Goal: Task Accomplishment & Management: Manage account settings

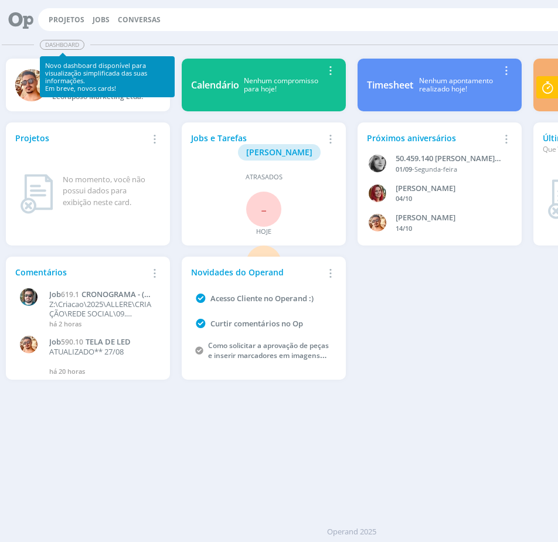
click at [98, 7] on div "Projetos Jobs Conversas 40 Notificações Central de Ajuda Área de Membros Implan…" at bounding box center [352, 19] width 694 height 28
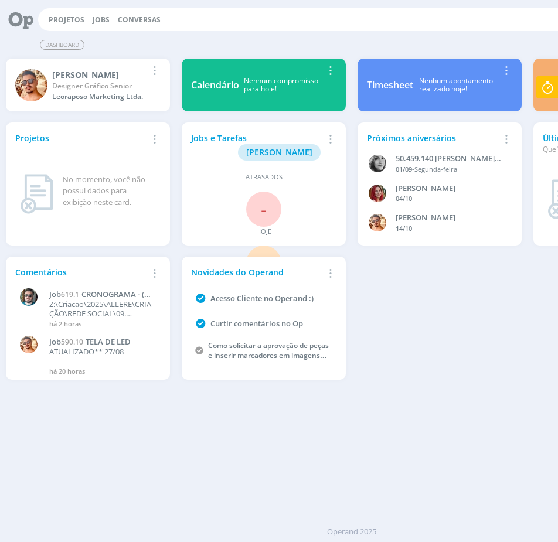
click at [99, 13] on div "Projetos Jobs Conversas 40 Notificações Central de Ajuda Área de Membros Implan…" at bounding box center [368, 19] width 660 height 23
drag, startPoint x: 104, startPoint y: 45, endPoint x: 97, endPoint y: 32, distance: 14.9
click at [103, 44] on div "Dashboard" at bounding box center [352, 44] width 700 height 17
click at [100, 21] on link "Jobs" at bounding box center [101, 20] width 17 height 10
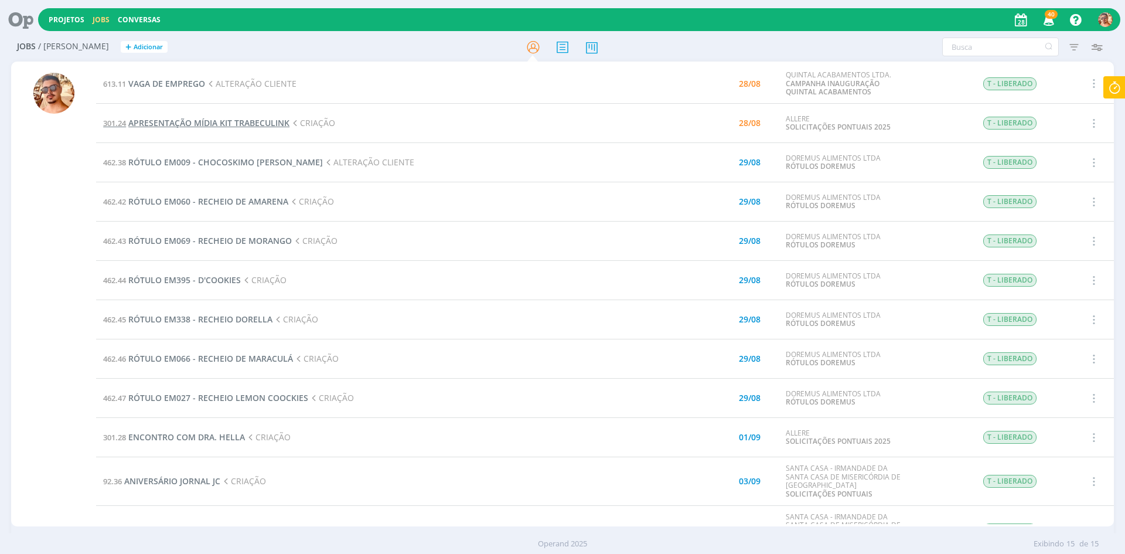
click at [240, 124] on span "APRESENTAÇÃO MÍDIA KIT TRABECULINK" at bounding box center [208, 122] width 161 height 11
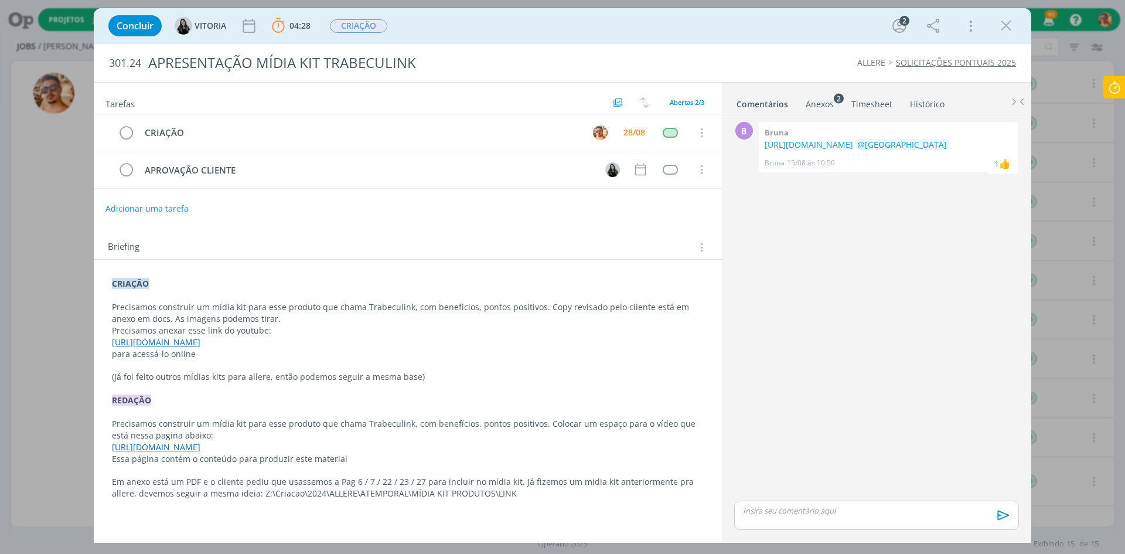
click at [557, 104] on div "Anexos 2" at bounding box center [820, 104] width 28 height 12
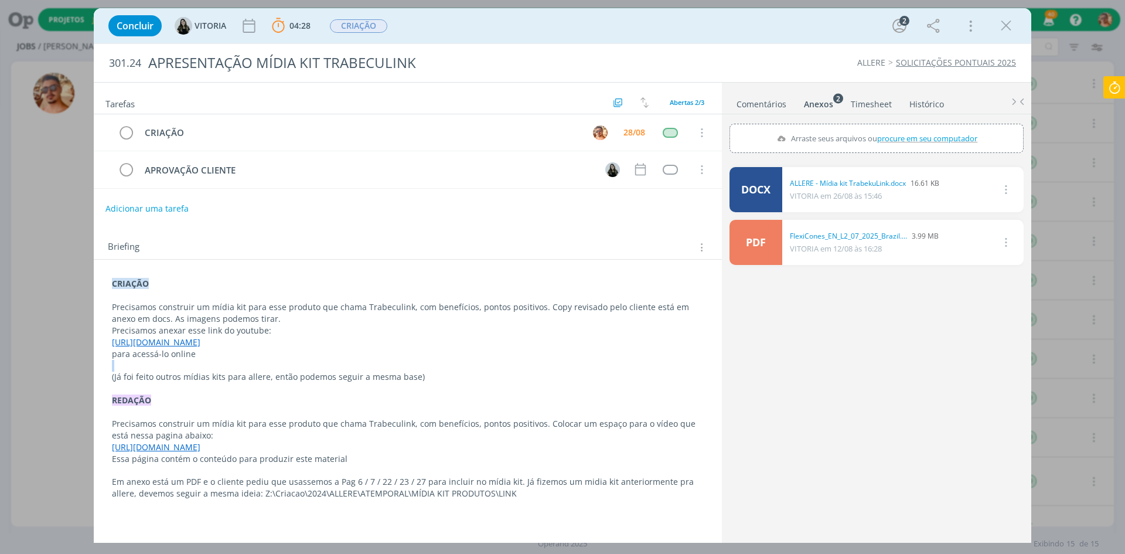
click at [297, 367] on div "CRIAÇÃO Precisamos construir um mídia kit para esse produto que chama Trabeculi…" at bounding box center [407, 389] width 609 height 230
drag, startPoint x: 340, startPoint y: 344, endPoint x: 111, endPoint y: 342, distance: 229.2
click at [111, 342] on div "CRIAÇÃO Precisamos construir um mídia kit para esse produto que chama Trabeculi…" at bounding box center [407, 389] width 609 height 230
copy link "[URL][DOMAIN_NAME]"
click at [557, 23] on div "dialog" at bounding box center [1006, 25] width 21 height 21
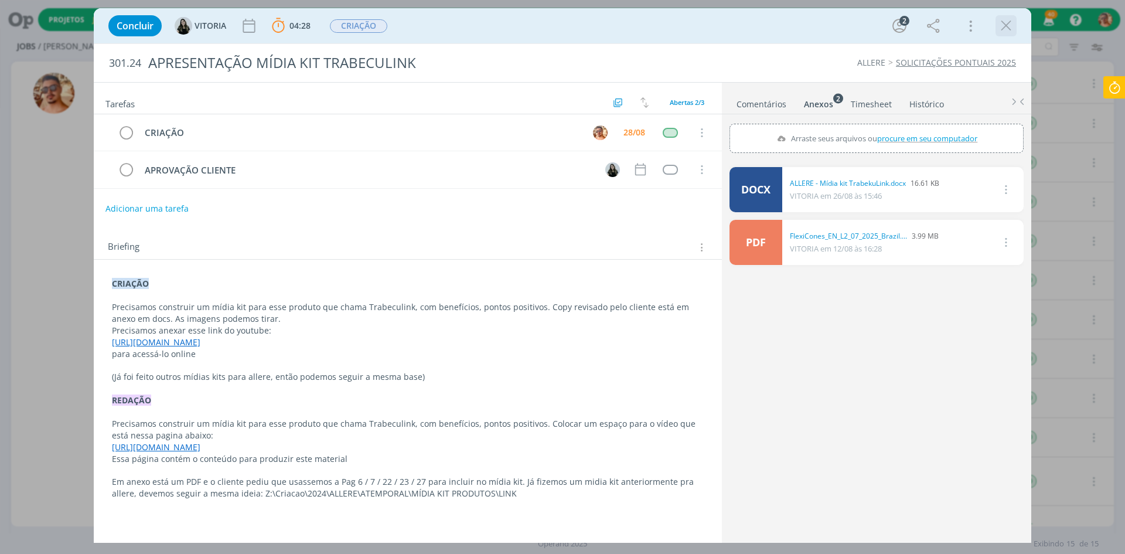
click at [557, 21] on icon "dialog" at bounding box center [1006, 26] width 18 height 18
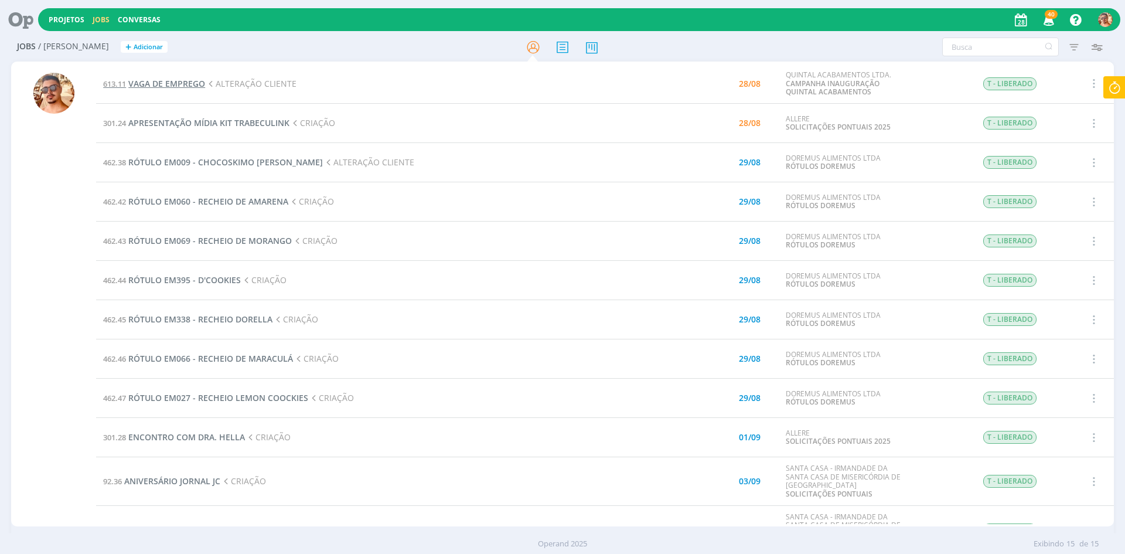
click at [182, 85] on span "VAGA DE EMPREGO" at bounding box center [166, 83] width 77 height 11
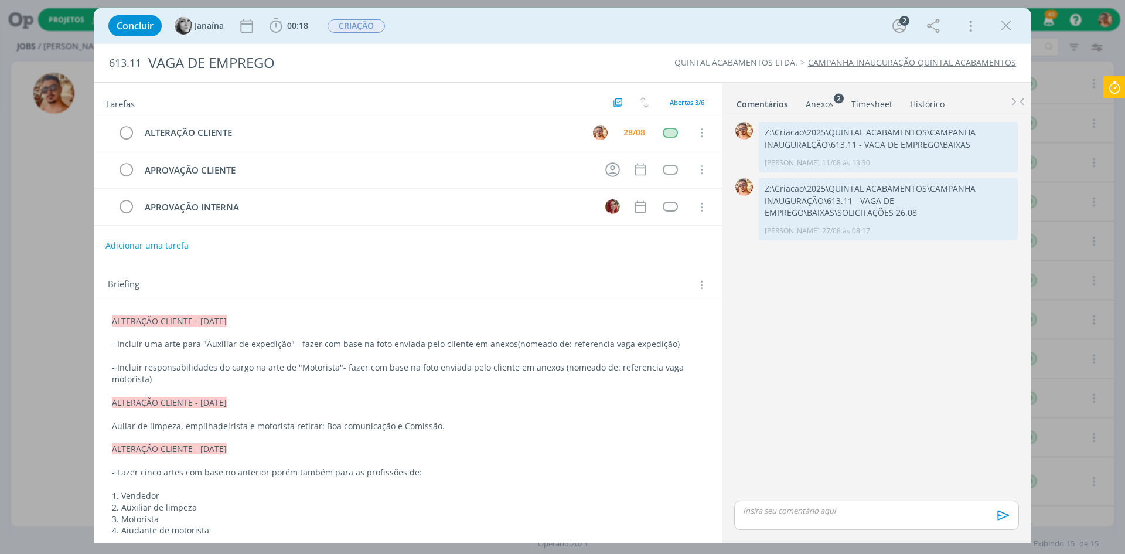
drag, startPoint x: 1003, startPoint y: 29, endPoint x: 996, endPoint y: 35, distance: 8.7
click at [557, 29] on icon "dialog" at bounding box center [1006, 26] width 18 height 18
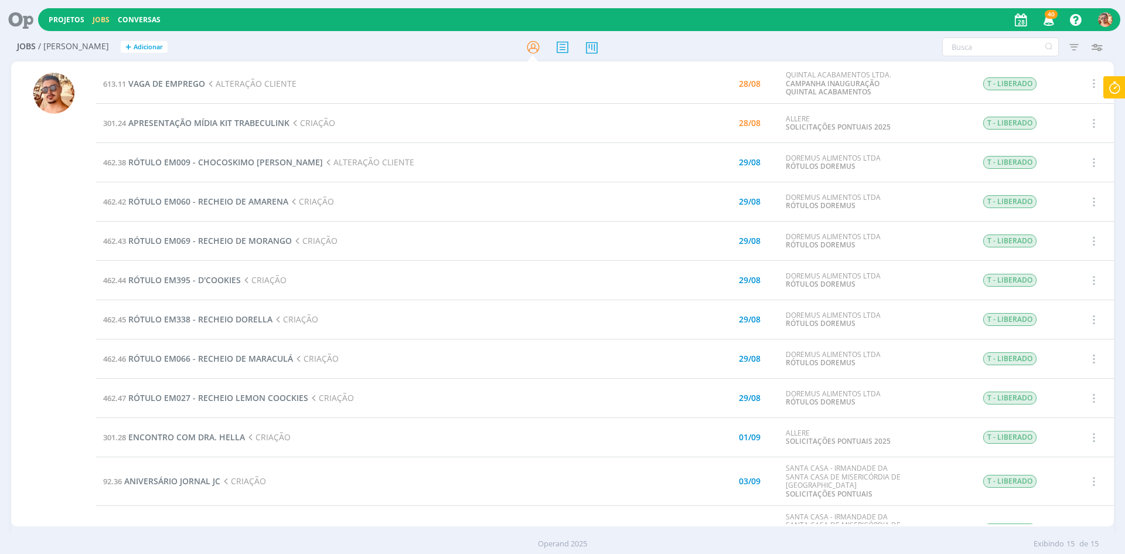
click at [557, 94] on icon at bounding box center [1114, 87] width 21 height 23
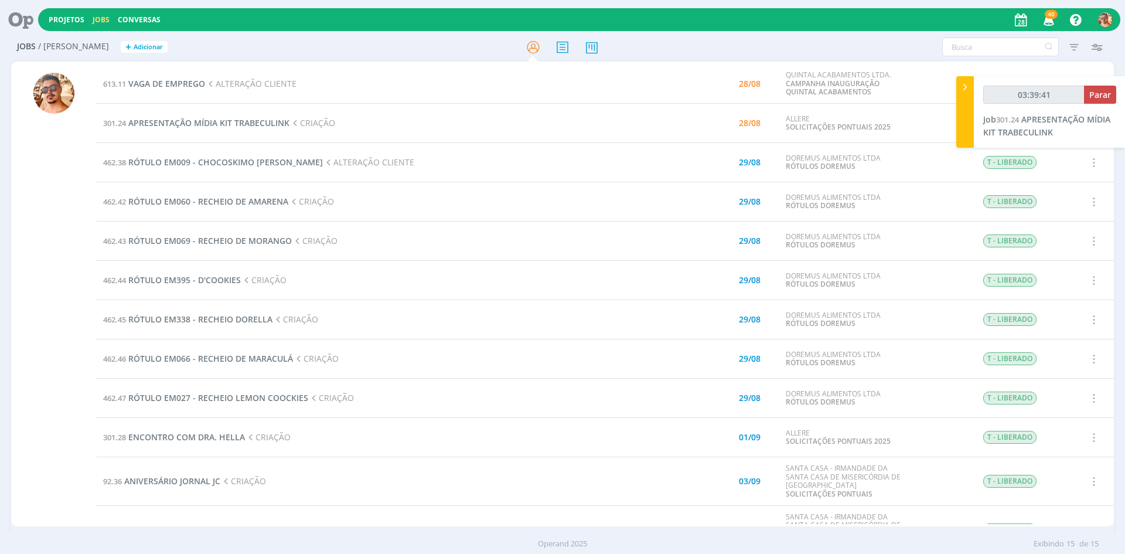
type input "03:39:42"
click at [557, 97] on span "Parar" at bounding box center [1100, 94] width 22 height 11
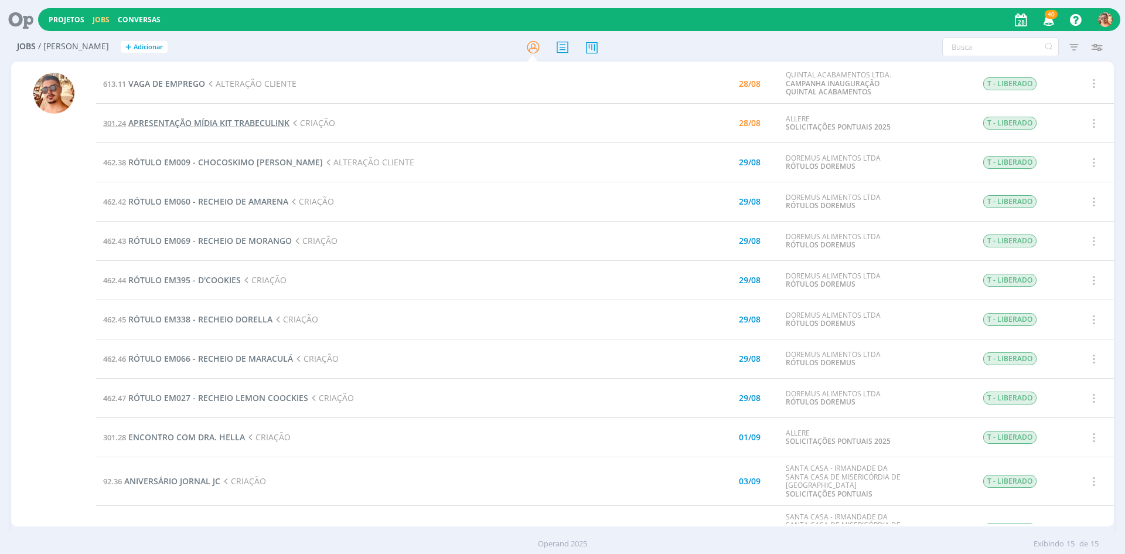
click at [271, 120] on span "APRESENTAÇÃO MÍDIA KIT TRABECULINK" at bounding box center [208, 122] width 161 height 11
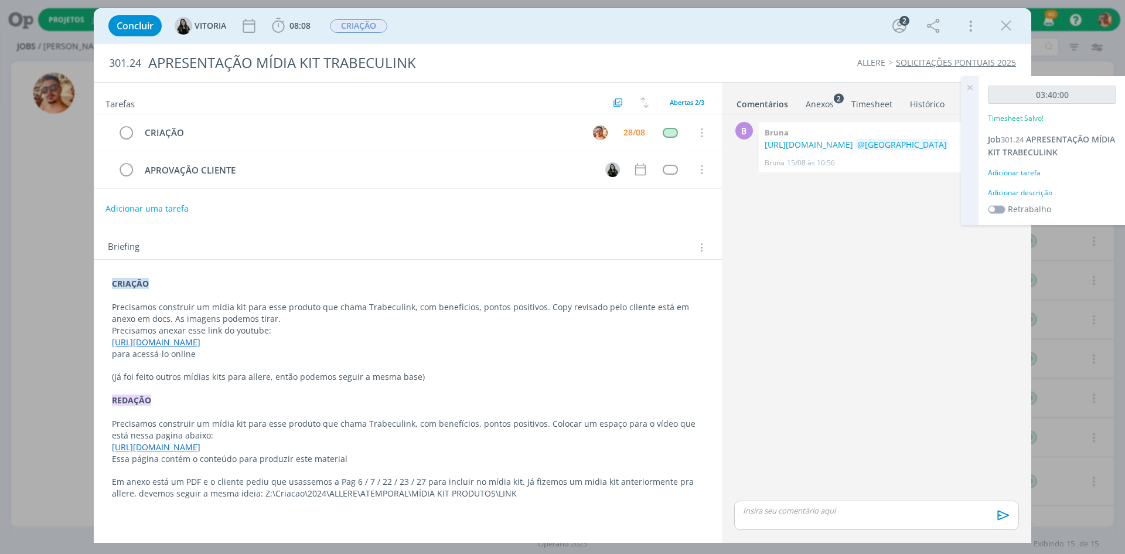
click at [557, 107] on div "Anexos 2" at bounding box center [820, 104] width 28 height 12
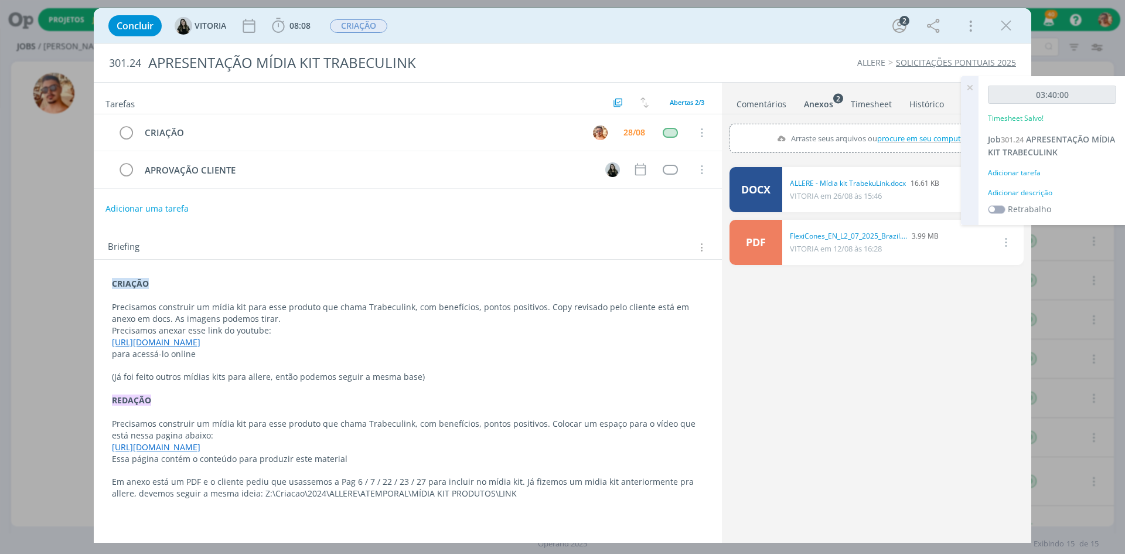
click at [557, 110] on link "Comentários" at bounding box center [761, 101] width 51 height 17
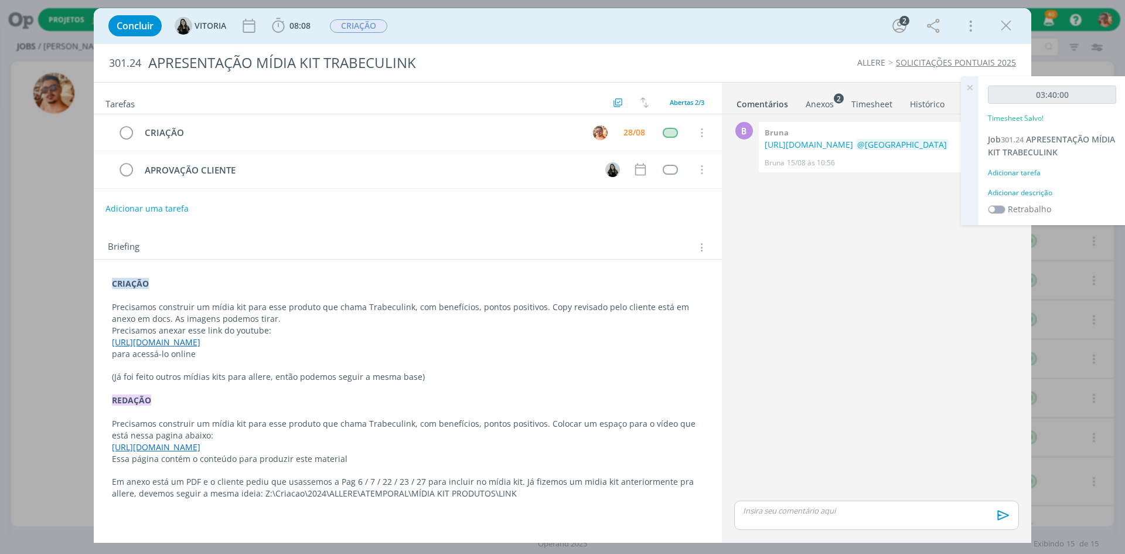
drag, startPoint x: 353, startPoint y: 343, endPoint x: 114, endPoint y: 344, distance: 239.1
click at [114, 344] on p "[URL][DOMAIN_NAME]" at bounding box center [408, 342] width 592 height 12
copy link "[URL][DOMAIN_NAME]"
click at [557, 517] on div "dialog" at bounding box center [876, 514] width 285 height 29
click at [557, 515] on icon "dialog" at bounding box center [1002, 519] width 18 height 18
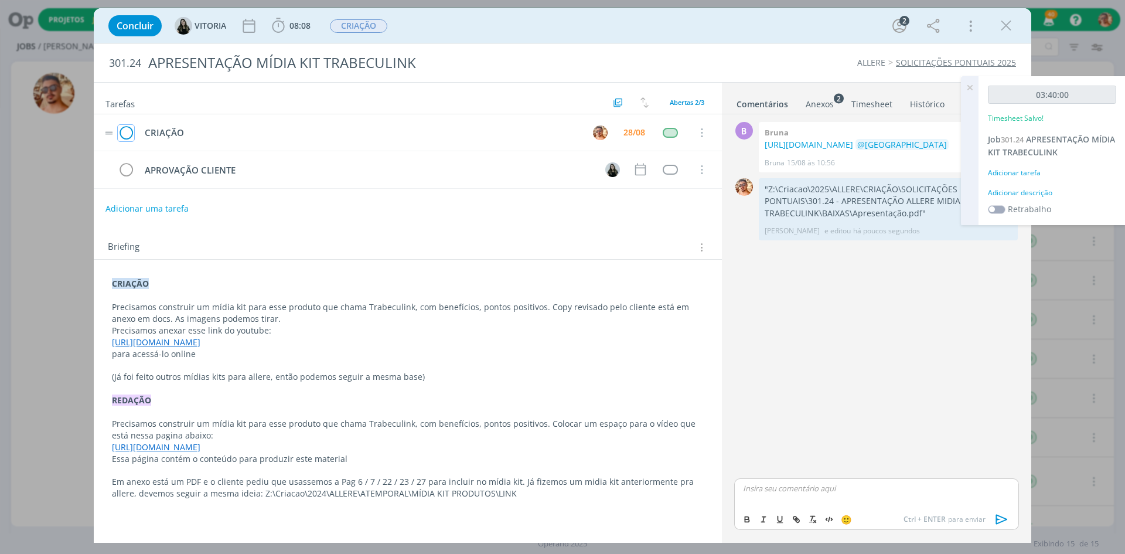
click at [128, 132] on icon "dialog" at bounding box center [126, 133] width 16 height 18
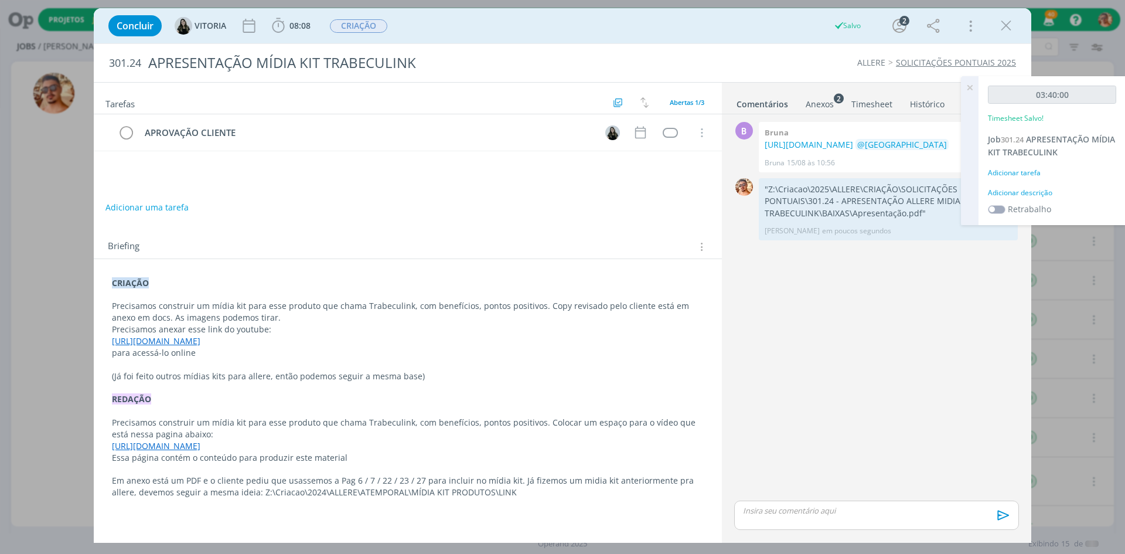
click at [557, 30] on icon "dialog" at bounding box center [1006, 26] width 18 height 18
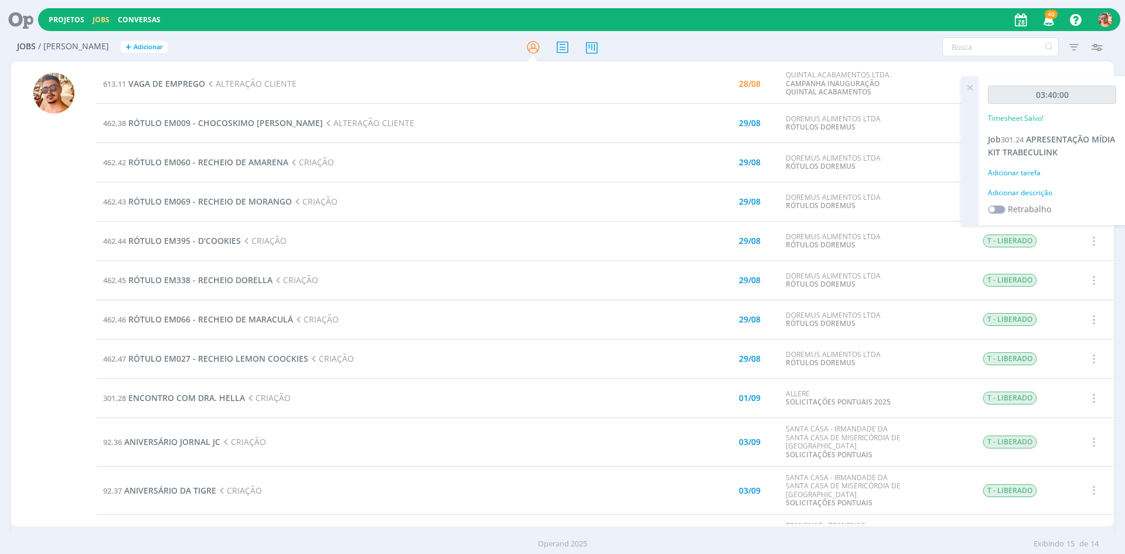
click at [557, 85] on icon at bounding box center [969, 87] width 21 height 23
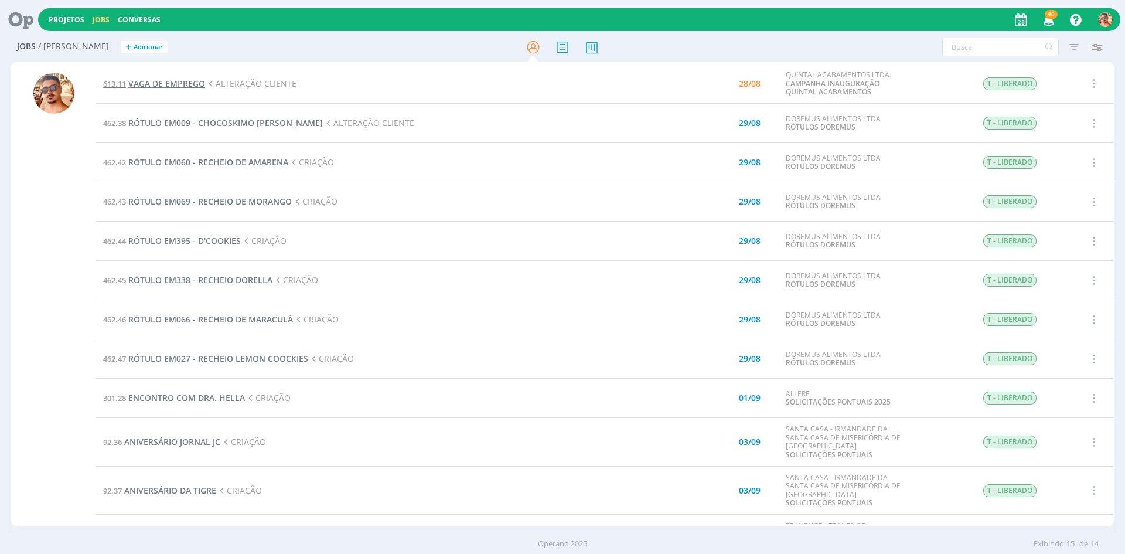
click at [156, 88] on span "VAGA DE EMPREGO" at bounding box center [166, 83] width 77 height 11
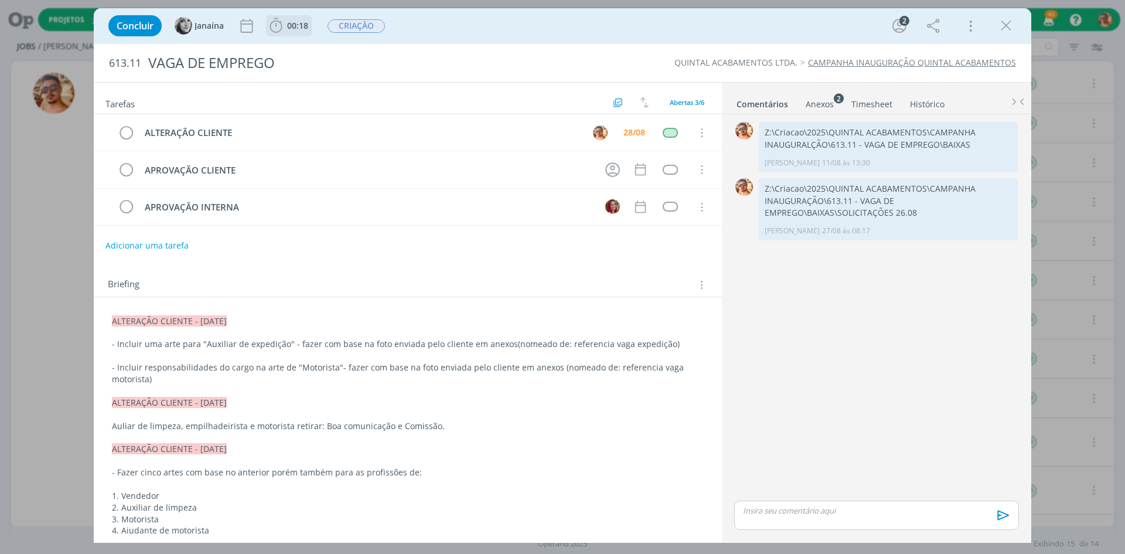
click at [295, 29] on span "00:18" at bounding box center [297, 25] width 21 height 11
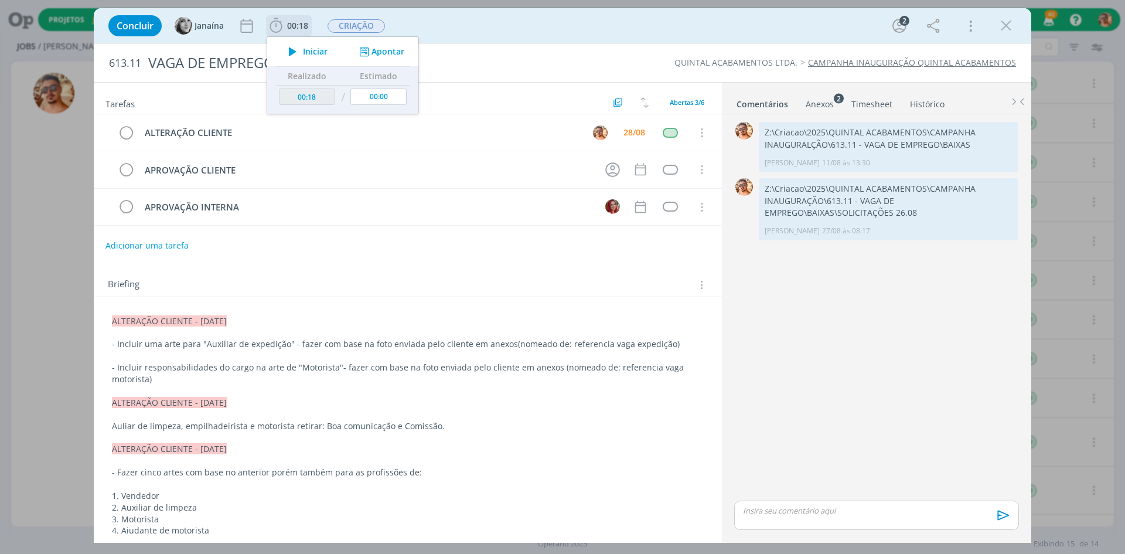
click at [315, 57] on button "Iniciar" at bounding box center [305, 51] width 46 height 16
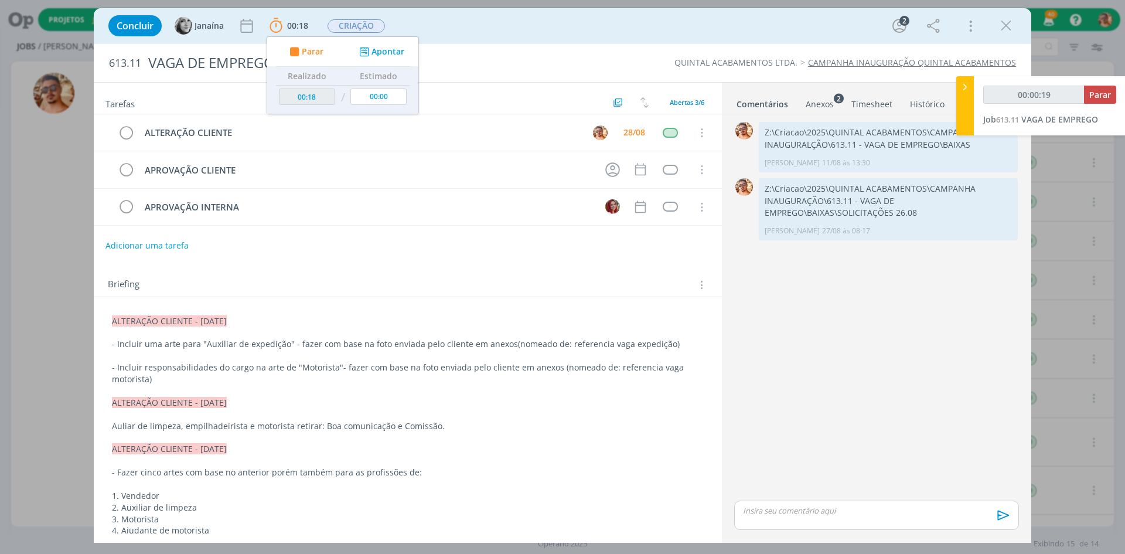
click at [557, 104] on li "Anexos 2" at bounding box center [828, 101] width 46 height 17
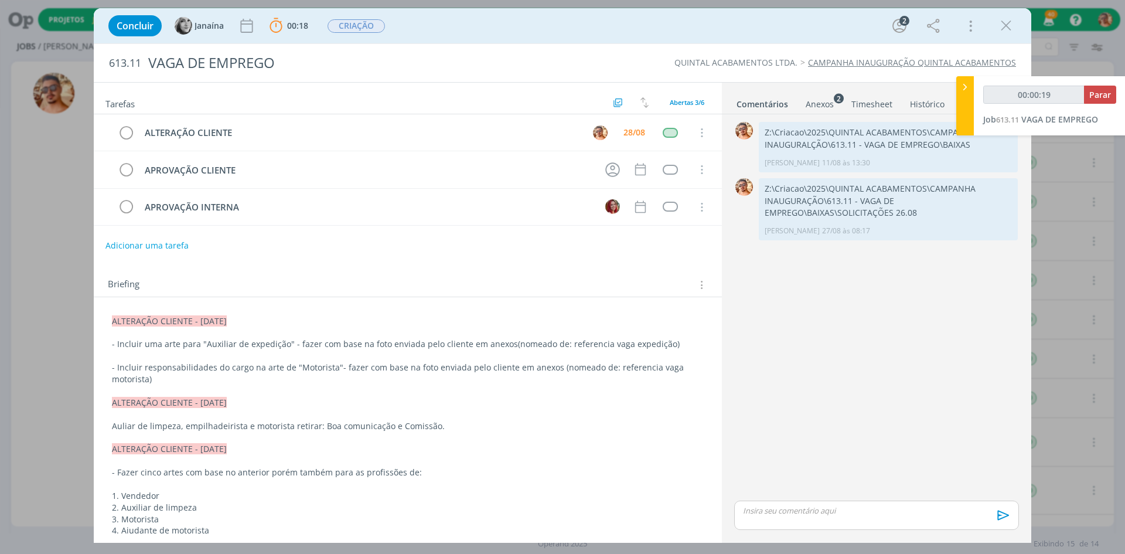
click at [557, 107] on div "Anexos 2" at bounding box center [820, 104] width 28 height 12
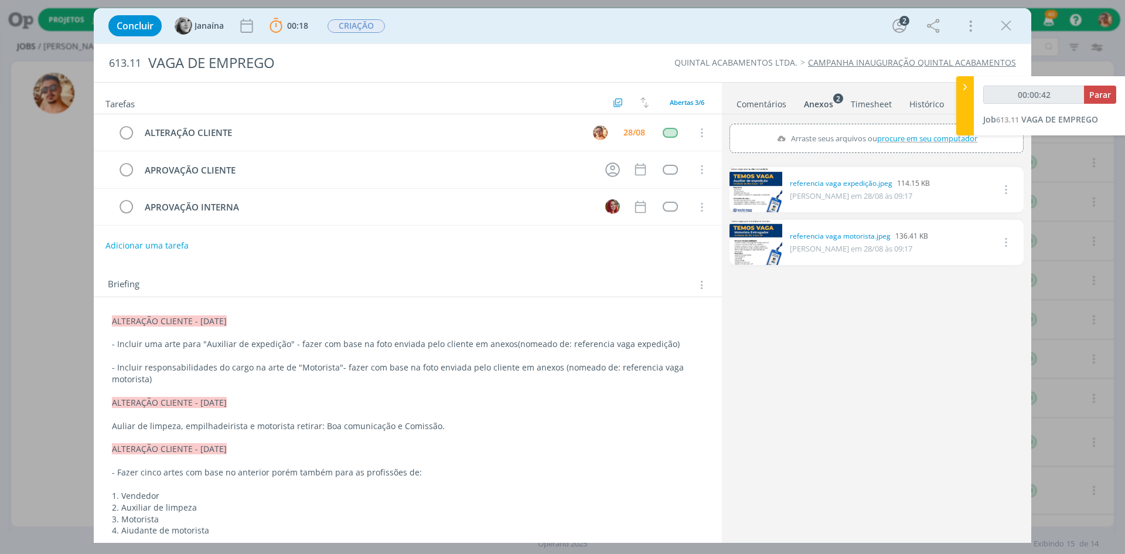
click at [557, 352] on div "0 referencia vaga expedição.jpeg 114.15 KB GIOVANA em 28/08 às 09:17 Excluir 0 …" at bounding box center [877, 351] width 294 height 378
drag, startPoint x: 295, startPoint y: 370, endPoint x: 328, endPoint y: 372, distance: 33.5
click at [330, 372] on p "- Incluir responsabilidades do cargo na arte de "Motorista" - fazer com base na…" at bounding box center [408, 373] width 592 height 23
copy p "Motorista"
drag, startPoint x: 282, startPoint y: 348, endPoint x: 203, endPoint y: 348, distance: 79.1
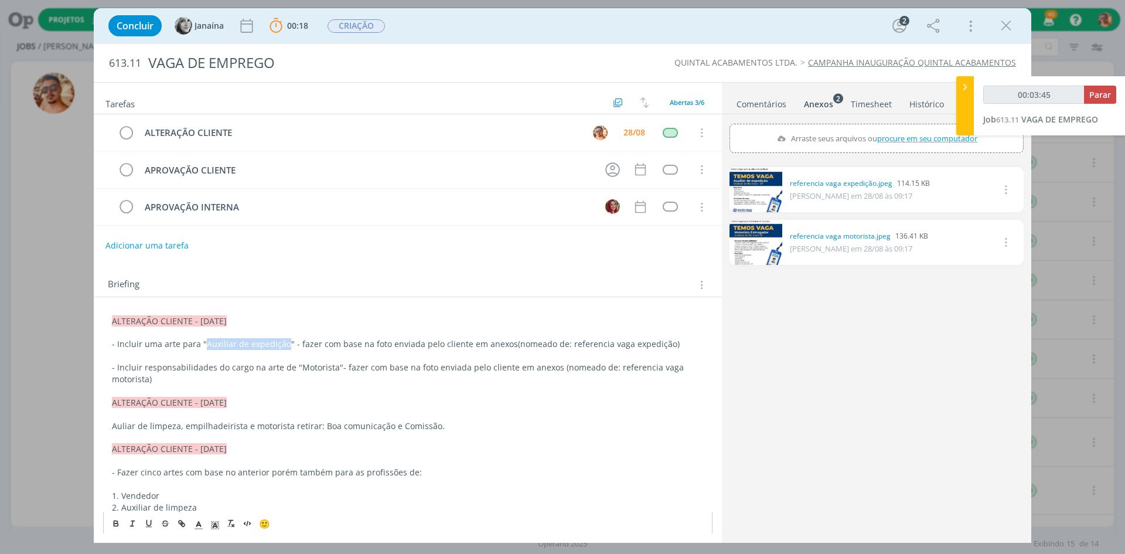
click at [203, 348] on p "- Incluir uma arte para "Auxiliar de expedição" - fazer com base na foto enviad…" at bounding box center [408, 344] width 592 height 12
copy p "Auxiliar de expedição"
click at [557, 182] on link "referencia vaga expedição.jpeg" at bounding box center [841, 183] width 103 height 11
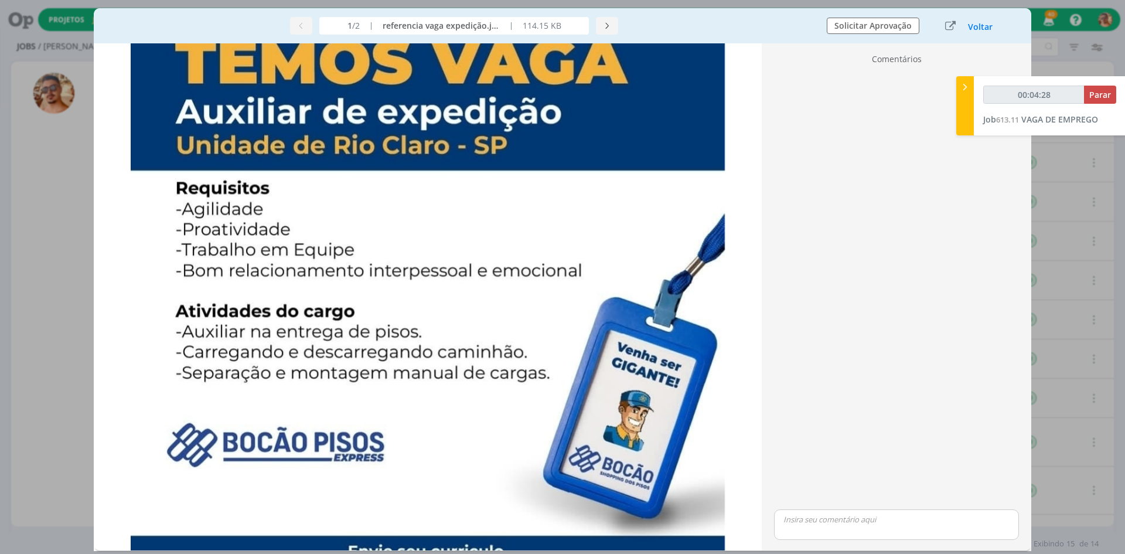
scroll to position [117, 0]
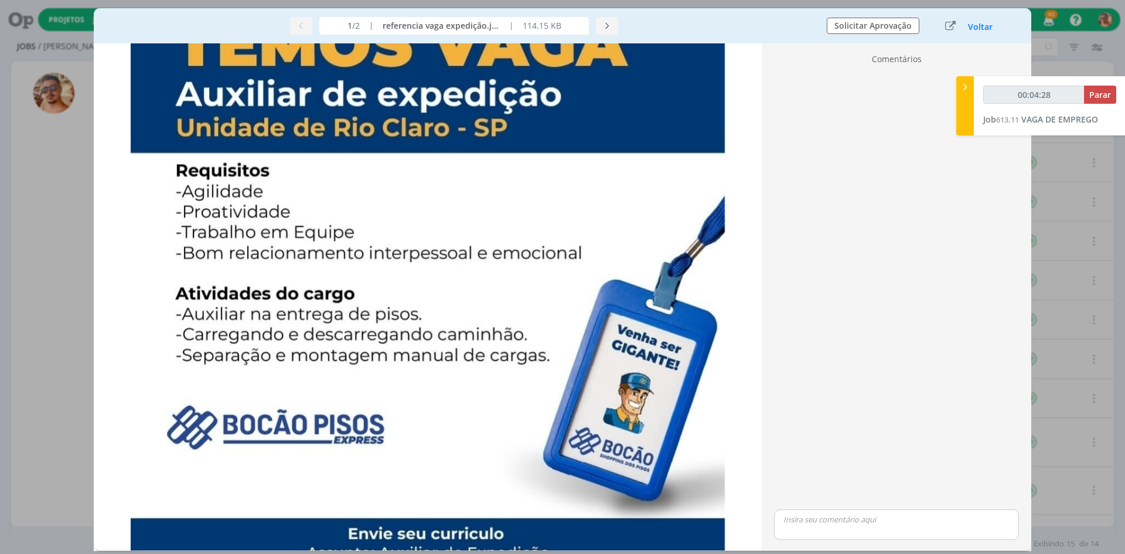
click at [557, 32] on div "Voltar" at bounding box center [970, 26] width 73 height 16
click at [557, 30] on button "Voltar" at bounding box center [981, 26] width 26 height 9
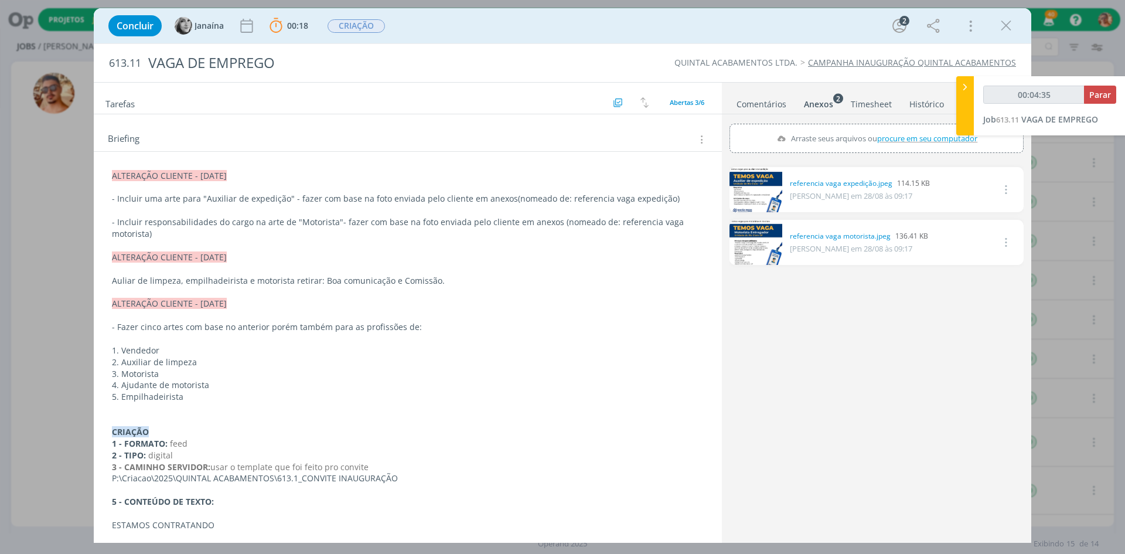
scroll to position [0, 0]
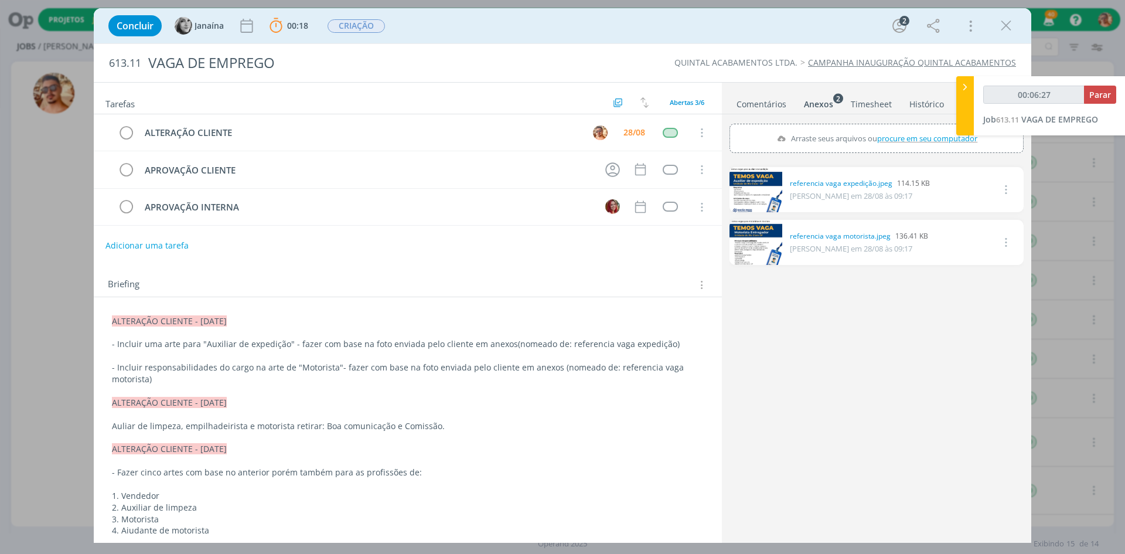
click at [557, 96] on link "Comentários" at bounding box center [761, 101] width 51 height 17
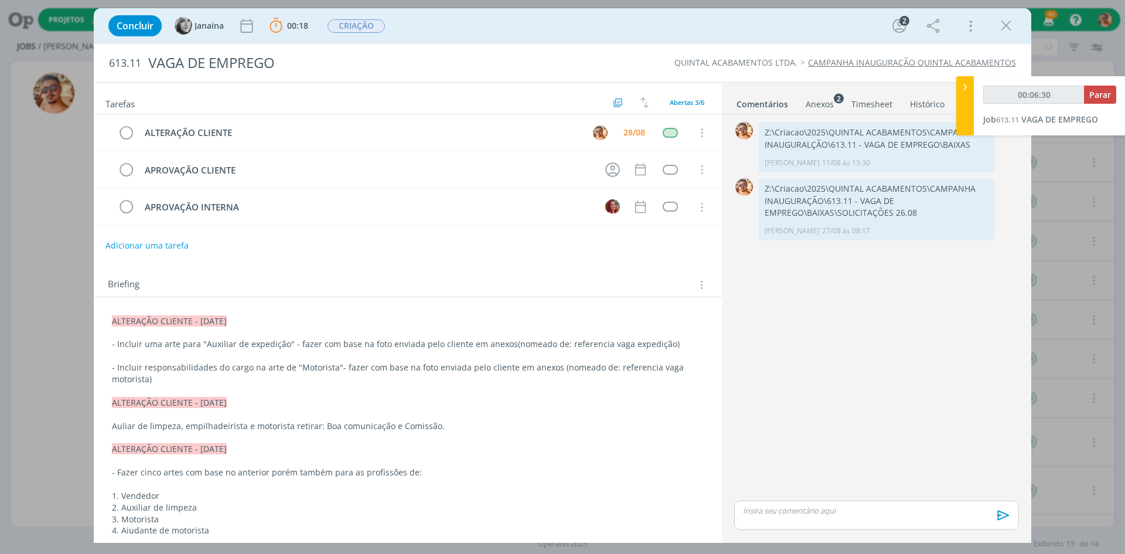
type input "00:06:31"
click at [557, 95] on span "Parar" at bounding box center [1100, 94] width 22 height 11
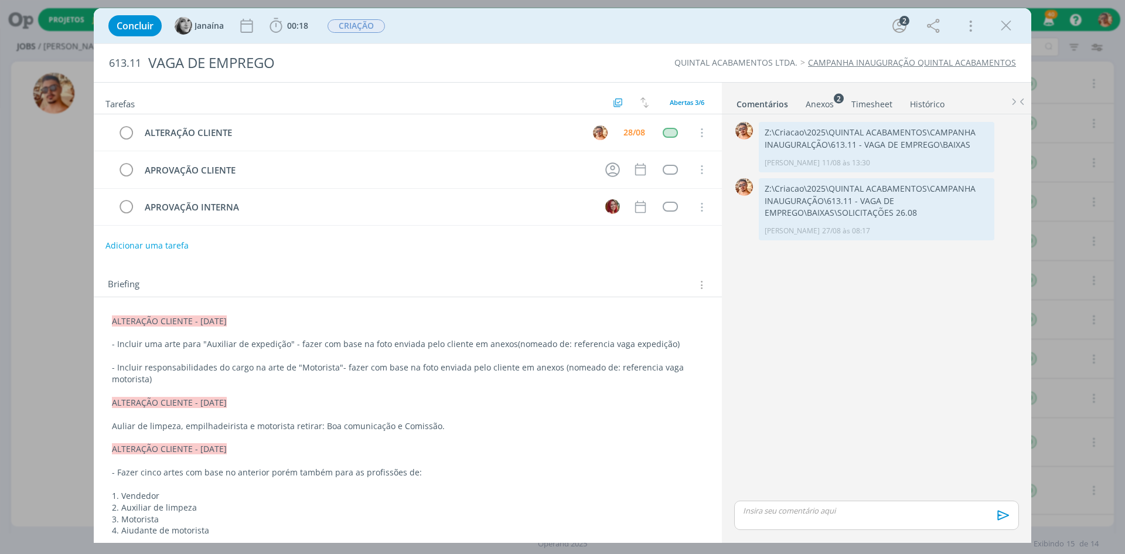
drag, startPoint x: 895, startPoint y: 495, endPoint x: 890, endPoint y: 517, distance: 23.0
click at [557, 507] on div "0 Z:\Criacao\2025\[PERSON_NAME] ACABAMENTOS\CAMPANHA INAUGURALÇÃO\613.11 - VAGA…" at bounding box center [877, 327] width 294 height 426
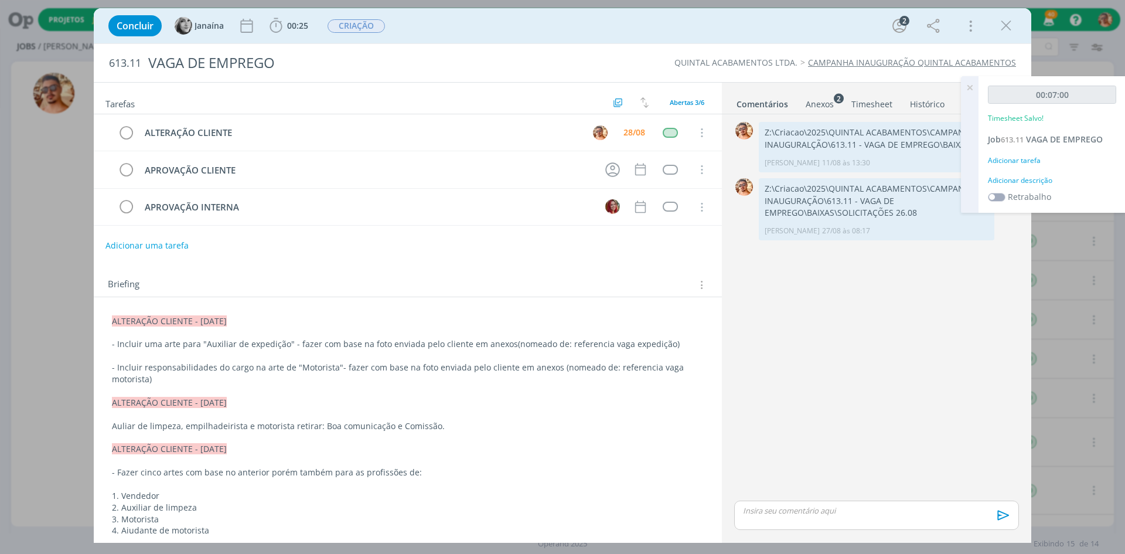
click at [557, 511] on p "dialog" at bounding box center [877, 510] width 266 height 11
click at [557, 501] on div "dialog" at bounding box center [876, 492] width 285 height 29
click at [557, 492] on p "dialog" at bounding box center [877, 488] width 266 height 11
click at [557, 488] on p "dialog" at bounding box center [877, 488] width 266 height 11
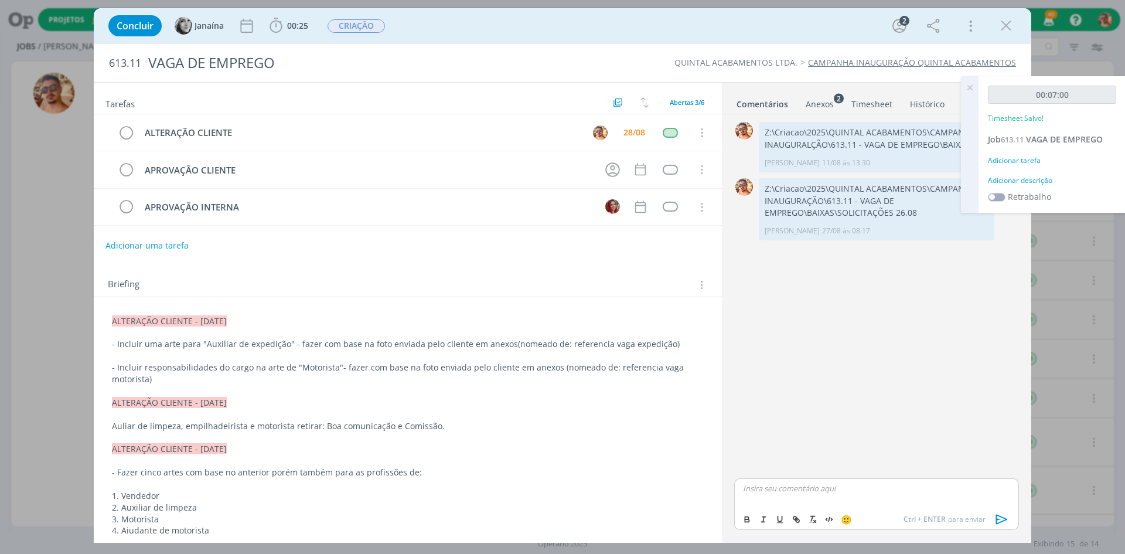
click at [557, 492] on p "dialog" at bounding box center [877, 488] width 266 height 11
drag, startPoint x: 973, startPoint y: 85, endPoint x: 845, endPoint y: 530, distance: 462.8
click at [557, 85] on icon at bounding box center [969, 87] width 21 height 23
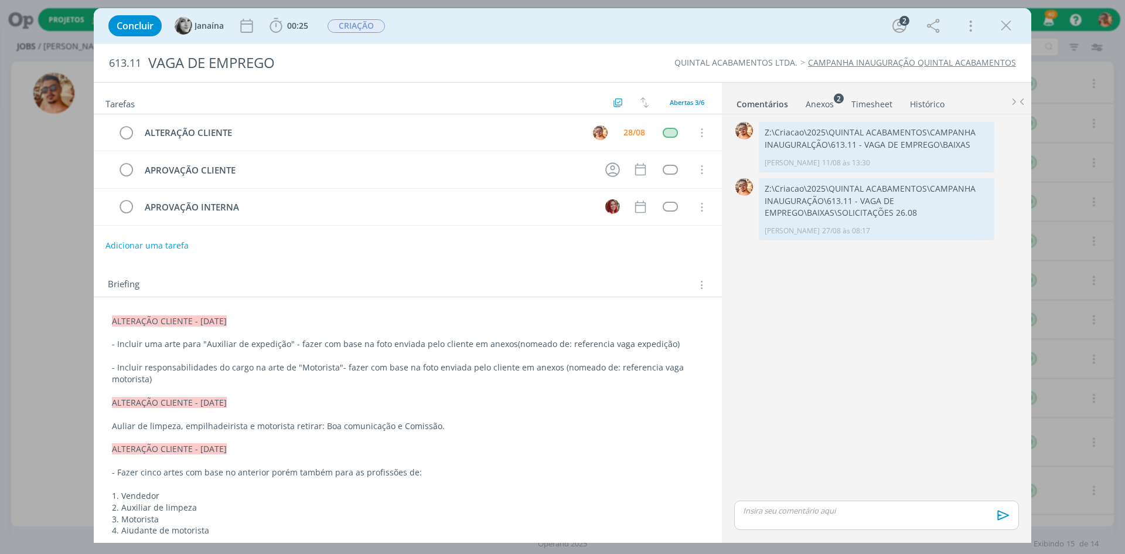
click at [557, 499] on div "🙂 Ctrl + ENTER para enviar" at bounding box center [877, 519] width 294 height 42
drag, startPoint x: 840, startPoint y: 504, endPoint x: 839, endPoint y: 516, distance: 11.9
click at [557, 504] on div "dialog" at bounding box center [876, 514] width 285 height 29
drag, startPoint x: 839, startPoint y: 516, endPoint x: 830, endPoint y: 487, distance: 30.0
click at [0, 0] on button "🙂" at bounding box center [0, 0] width 0 height 0
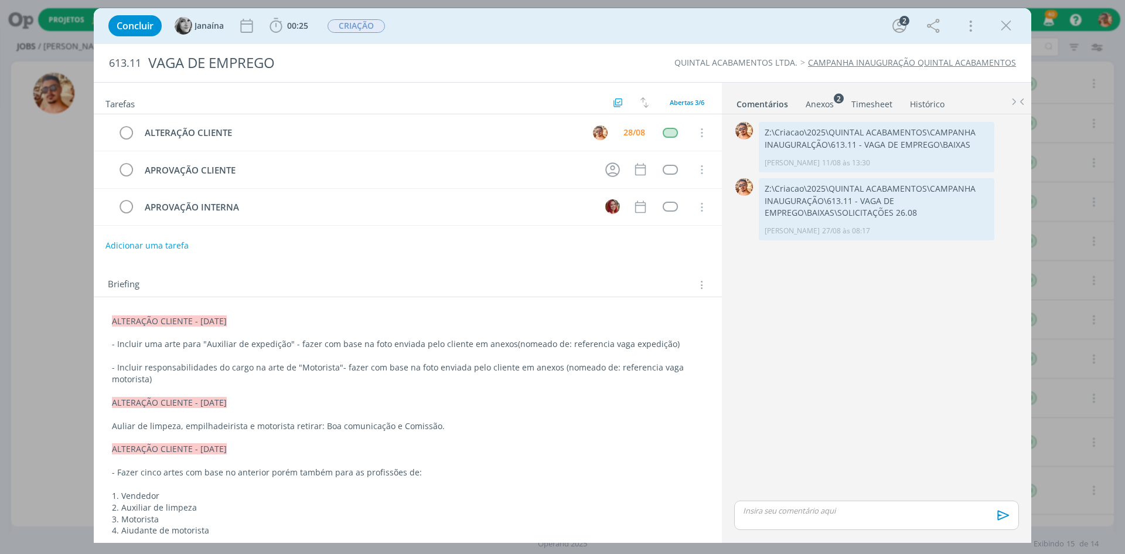
click at [557, 500] on div "dialog" at bounding box center [876, 514] width 285 height 29
click at [557, 505] on p "dialog" at bounding box center [877, 510] width 266 height 11
click at [557, 491] on p "dialog" at bounding box center [877, 488] width 266 height 11
click at [557, 523] on icon "dialog" at bounding box center [1002, 519] width 18 height 18
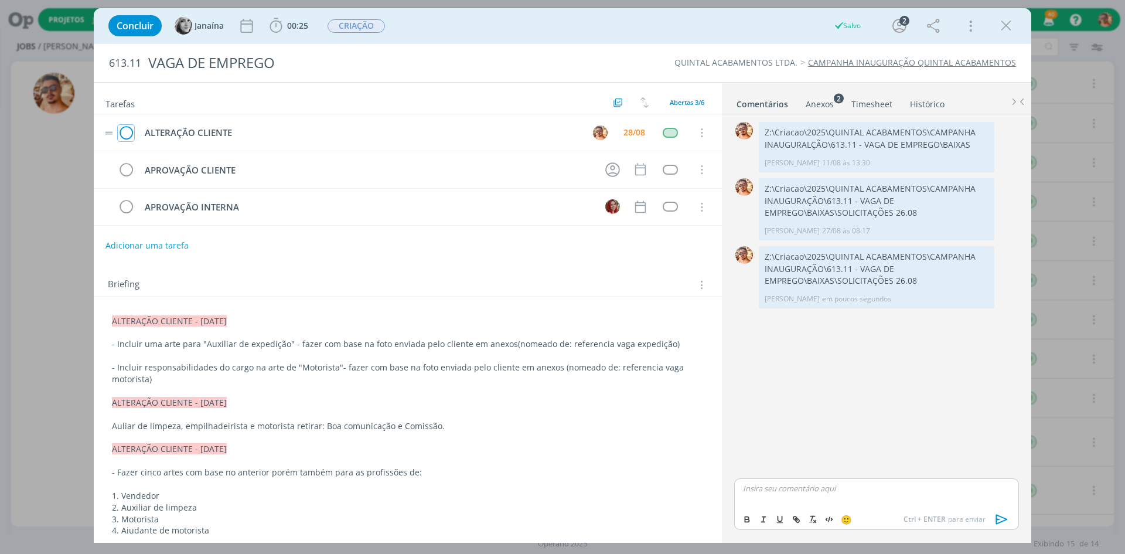
click at [125, 125] on icon "dialog" at bounding box center [126, 133] width 16 height 18
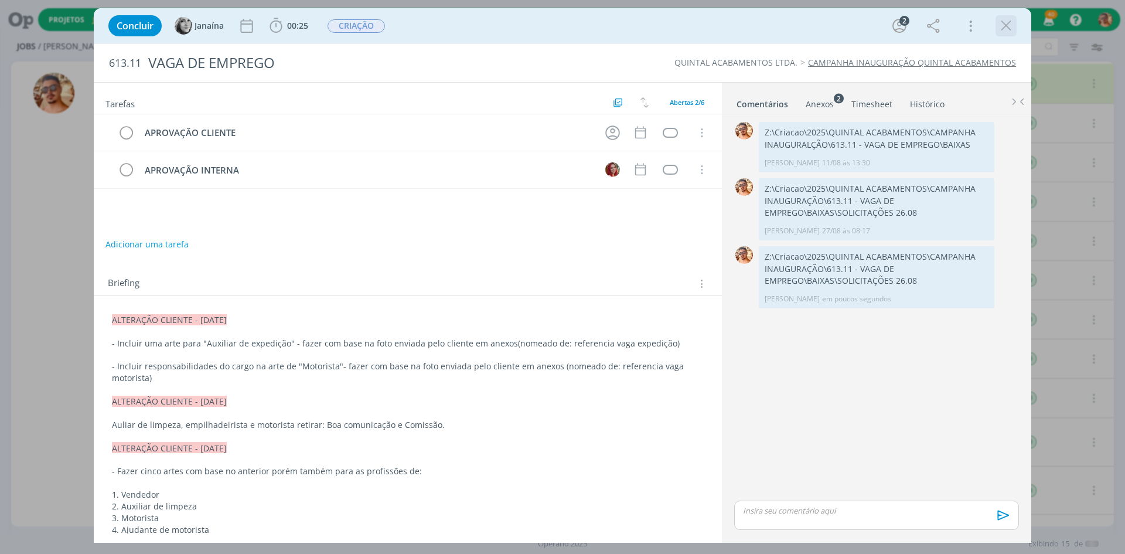
click at [557, 23] on icon "dialog" at bounding box center [1006, 26] width 18 height 18
